Goal: Information Seeking & Learning: Learn about a topic

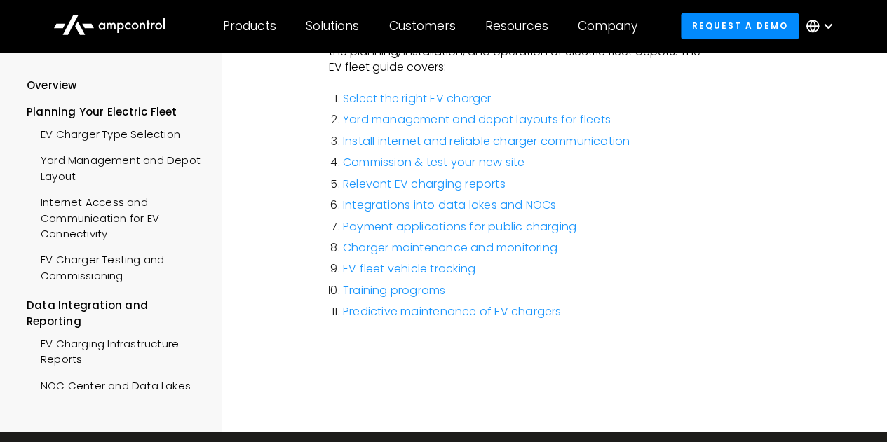
scroll to position [371, 0]
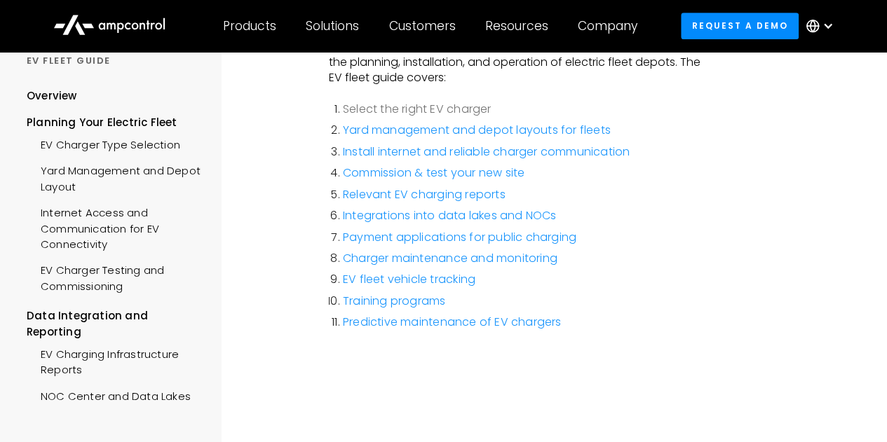
click at [421, 107] on link "Select the right EV charger" at bounding box center [417, 109] width 148 height 16
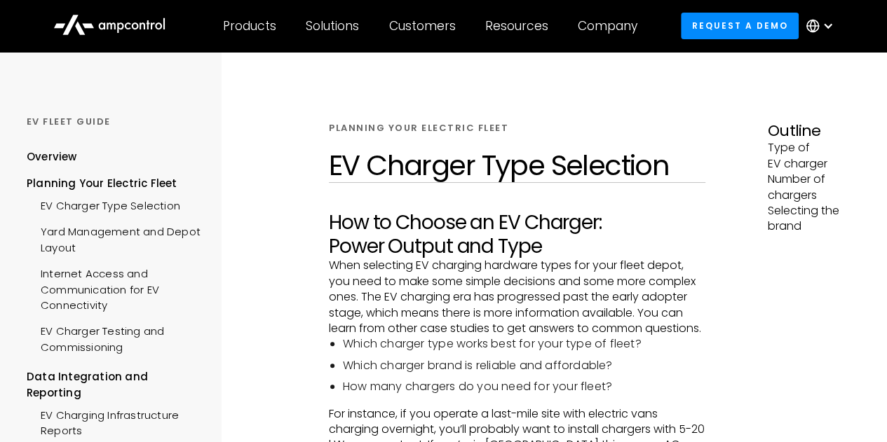
click at [132, 25] on icon at bounding box center [109, 24] width 112 height 34
